Goal: Obtain resource: Obtain resource

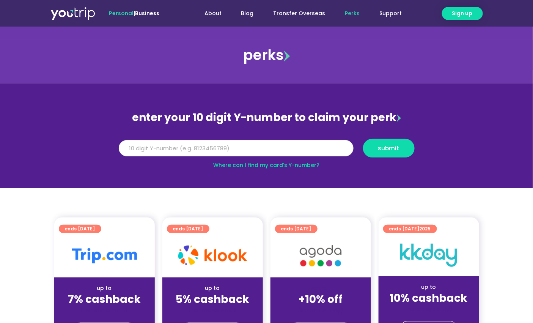
click at [285, 143] on input "Y Number" at bounding box center [236, 148] width 235 height 17
click at [136, 147] on input "Y Number" at bounding box center [236, 148] width 235 height 17
type input "9"
type input "1"
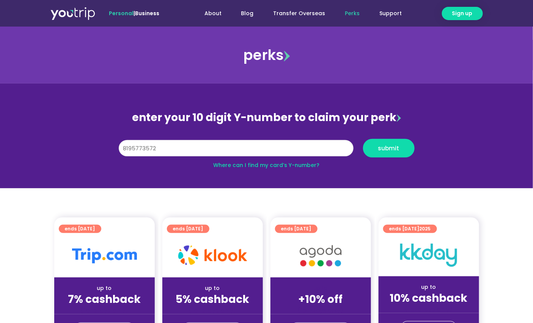
type input "8195773572"
click at [363, 139] on button "submit" at bounding box center [389, 148] width 52 height 19
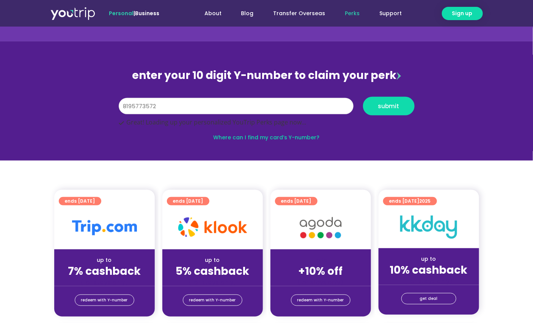
scroll to position [84, 0]
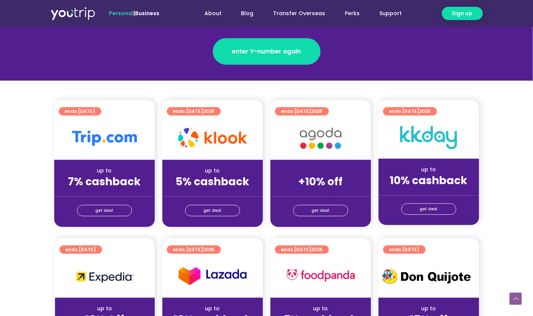
scroll to position [168, 0]
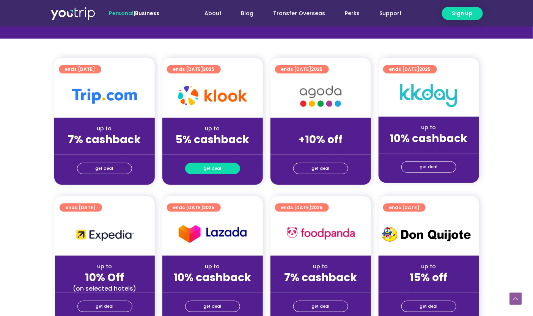
click at [224, 166] on link "get deal" at bounding box center [212, 168] width 55 height 11
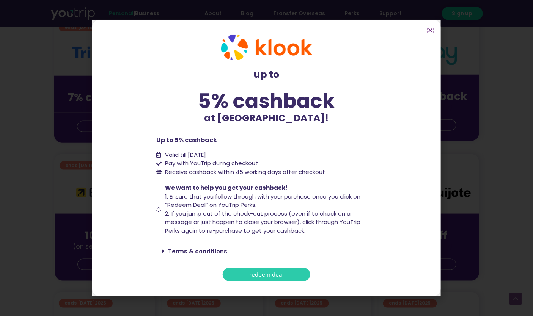
scroll to position [252, 0]
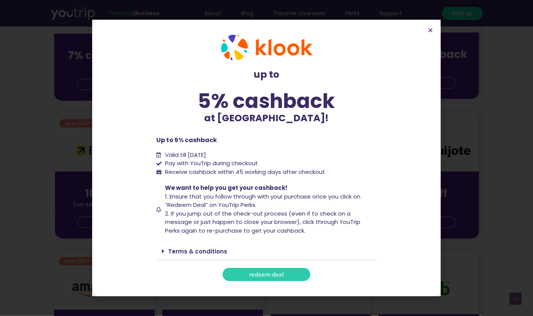
click at [368, 127] on div "up to 5% cashback at Klook!" at bounding box center [267, 100] width 220 height 67
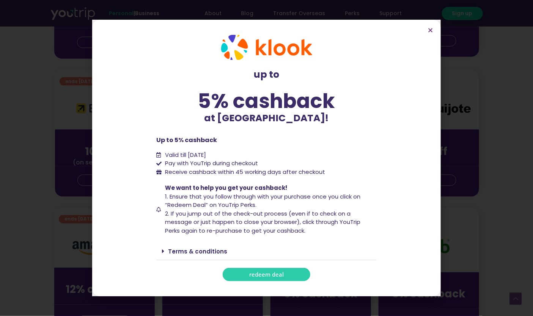
click at [217, 251] on link "Terms & conditions" at bounding box center [197, 251] width 59 height 8
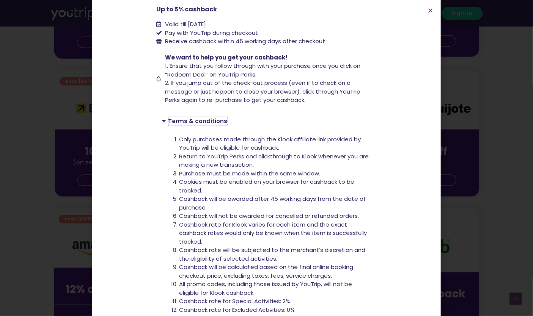
scroll to position [153, 0]
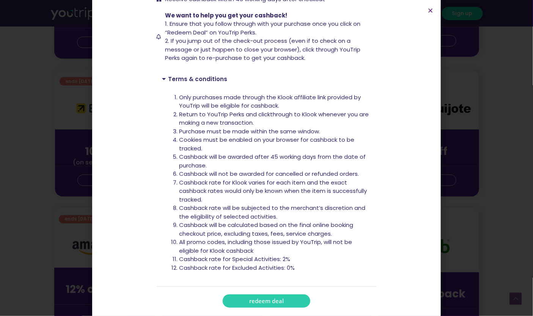
click at [260, 298] on span "redeem deal" at bounding box center [266, 301] width 34 height 6
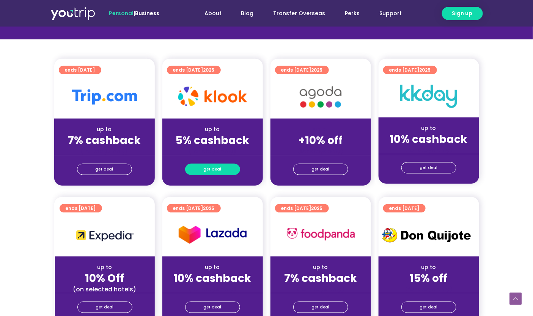
click at [227, 167] on link "get deal" at bounding box center [212, 169] width 55 height 11
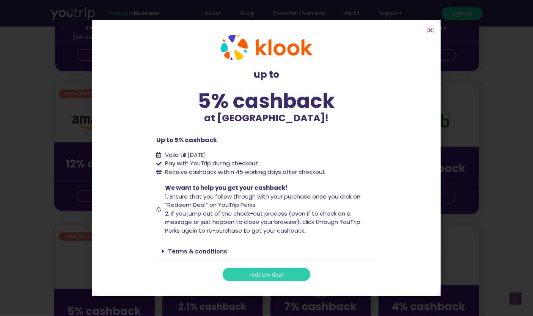
scroll to position [462, 0]
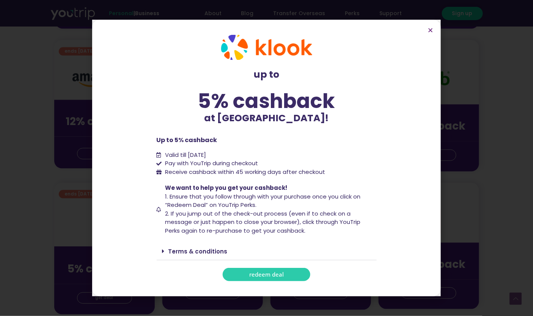
click at [192, 252] on link "Terms & conditions" at bounding box center [197, 251] width 59 height 8
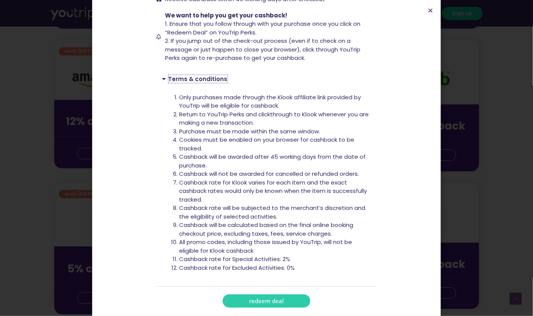
scroll to position [504, 0]
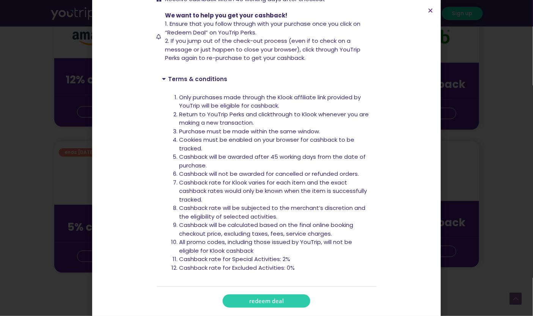
click at [198, 78] on link "Terms & conditions" at bounding box center [197, 79] width 59 height 8
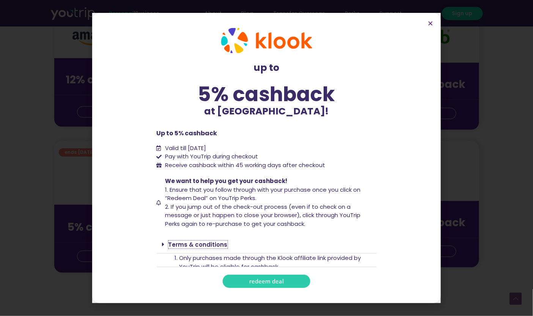
scroll to position [0, 0]
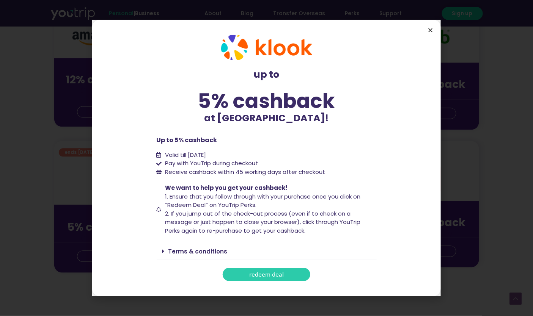
click at [427, 30] on icon "Close" at bounding box center [430, 30] width 6 height 6
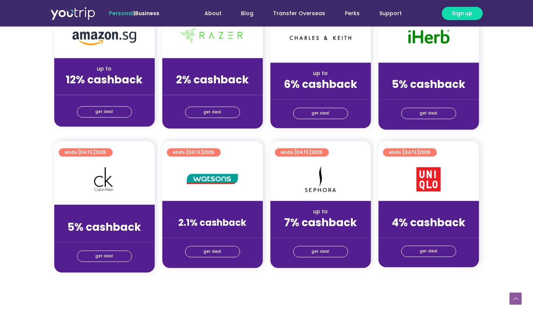
scroll to position [178, 0]
